Goal: Check status

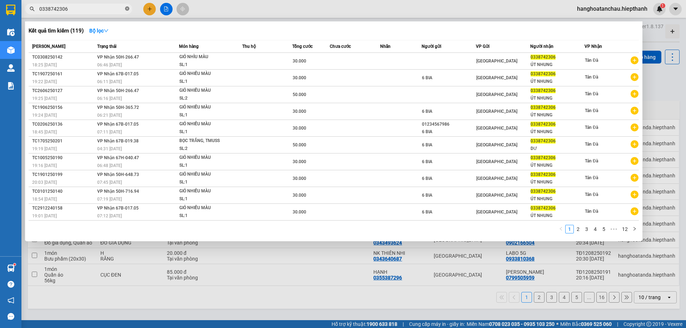
click at [127, 10] on icon "close-circle" at bounding box center [127, 8] width 4 height 4
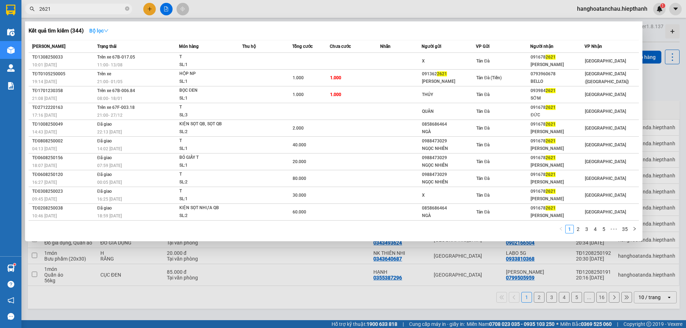
type input "2621"
click at [107, 29] on icon "down" at bounding box center [106, 30] width 5 height 5
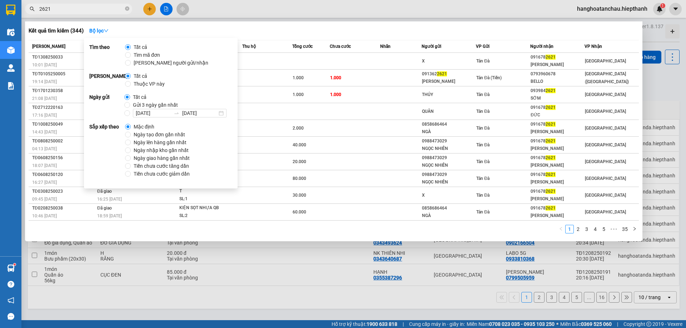
click at [139, 100] on span "Tất cả" at bounding box center [139, 97] width 19 height 8
click at [130, 100] on input "Tất cả" at bounding box center [127, 97] width 6 height 6
click at [148, 104] on span "Gửi 3 ngày gần nhất" at bounding box center [155, 105] width 51 height 8
click at [130, 104] on input "Gửi 3 ngày gần nhất" at bounding box center [127, 105] width 6 height 6
radio input "true"
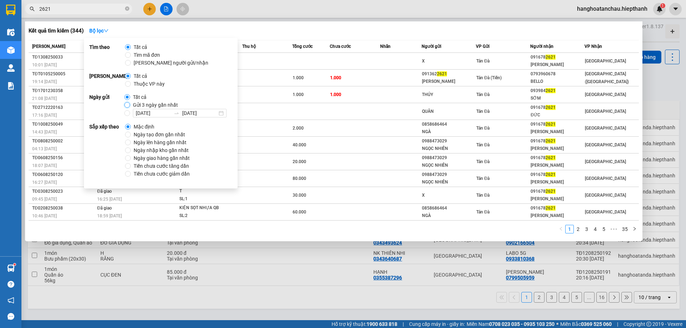
radio input "false"
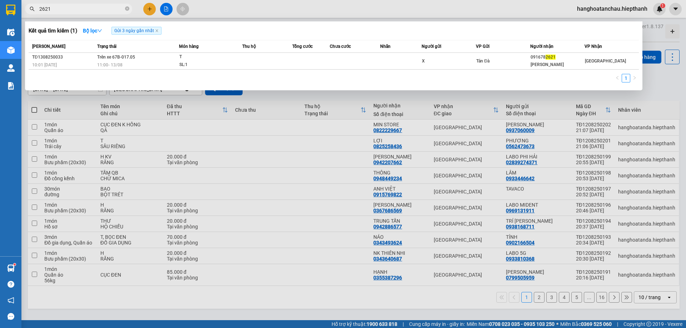
click at [285, 30] on div "Kết quả tìm kiếm ( 1 ) Bộ lọc Gửi 3 ngày gần nhất" at bounding box center [334, 30] width 610 height 11
click at [320, 7] on div at bounding box center [343, 164] width 686 height 328
